Goal: Find specific page/section: Find specific page/section

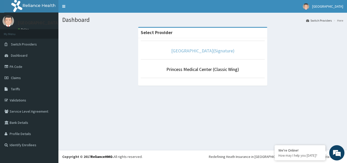
click at [182, 52] on link "[GEOGRAPHIC_DATA](Signature)" at bounding box center [202, 51] width 63 height 6
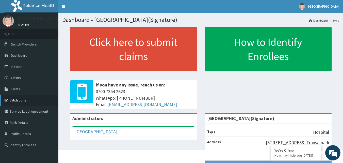
click at [15, 101] on link "Validations" at bounding box center [29, 99] width 58 height 11
